Goal: Task Accomplishment & Management: Manage account settings

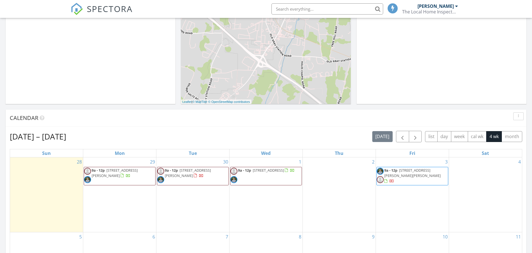
scroll to position [195, 0]
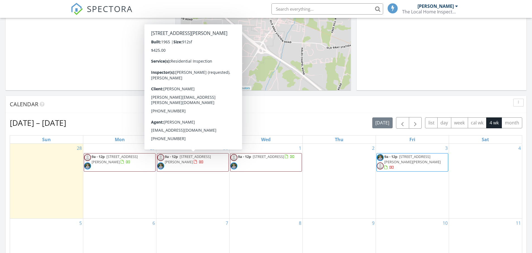
click at [215, 164] on span "9a - 12p 134 Jackson Ave, Elizabethton 37643" at bounding box center [192, 162] width 71 height 17
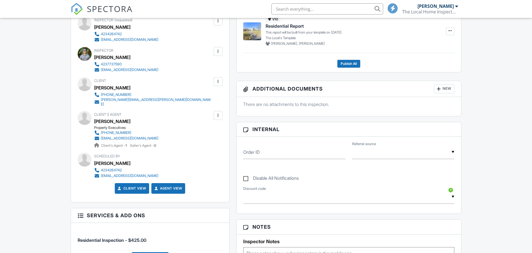
click at [218, 82] on div at bounding box center [218, 82] width 6 height 6
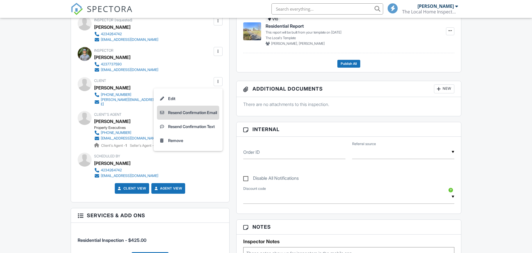
click at [208, 111] on li "Resend Confirmation Email" at bounding box center [188, 112] width 62 height 14
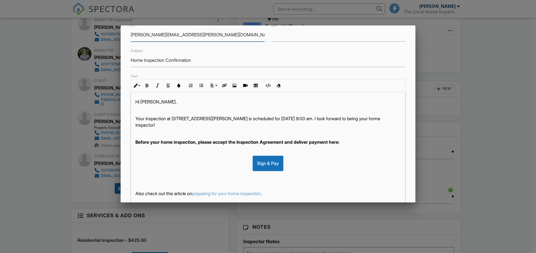
scroll to position [97, 0]
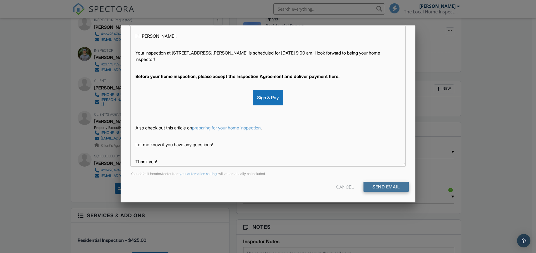
click at [378, 186] on input "Send Email" at bounding box center [385, 186] width 45 height 10
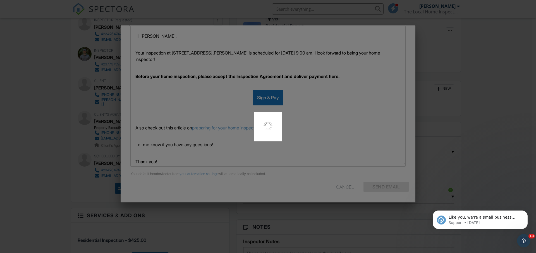
scroll to position [0, 0]
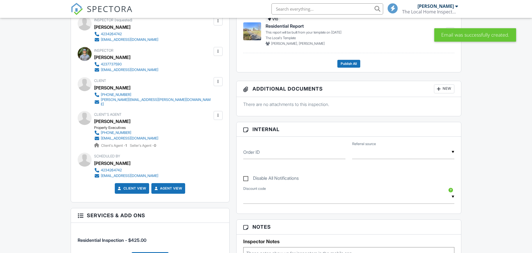
scroll to position [167, 0]
click at [218, 81] on div at bounding box center [218, 82] width 6 height 6
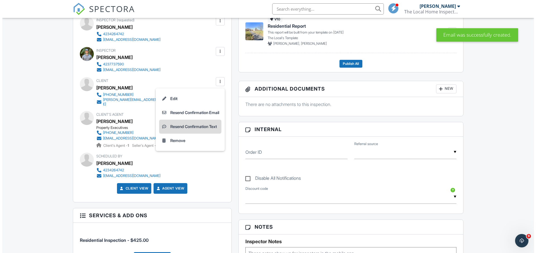
scroll to position [0, 0]
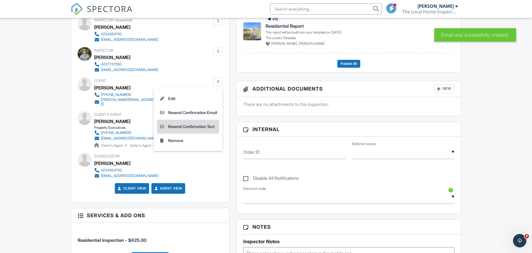
click at [207, 125] on li "Resend Confirmation Text" at bounding box center [188, 126] width 62 height 14
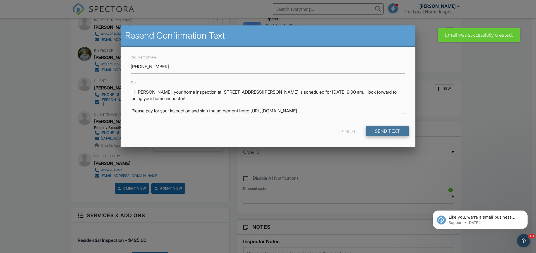
click at [382, 132] on input "Send Text" at bounding box center [387, 131] width 43 height 10
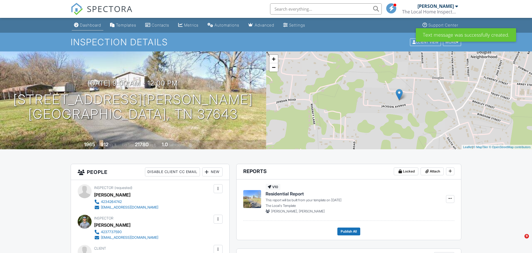
click at [94, 25] on div "Dashboard" at bounding box center [90, 25] width 21 height 5
